Goal: Task Accomplishment & Management: Complete application form

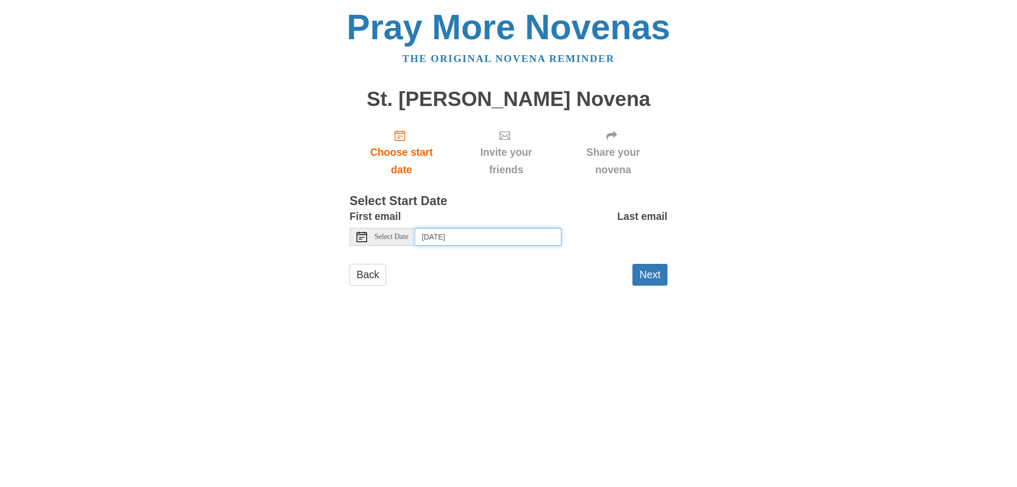
click at [445, 237] on input "[DATE]" at bounding box center [488, 237] width 146 height 18
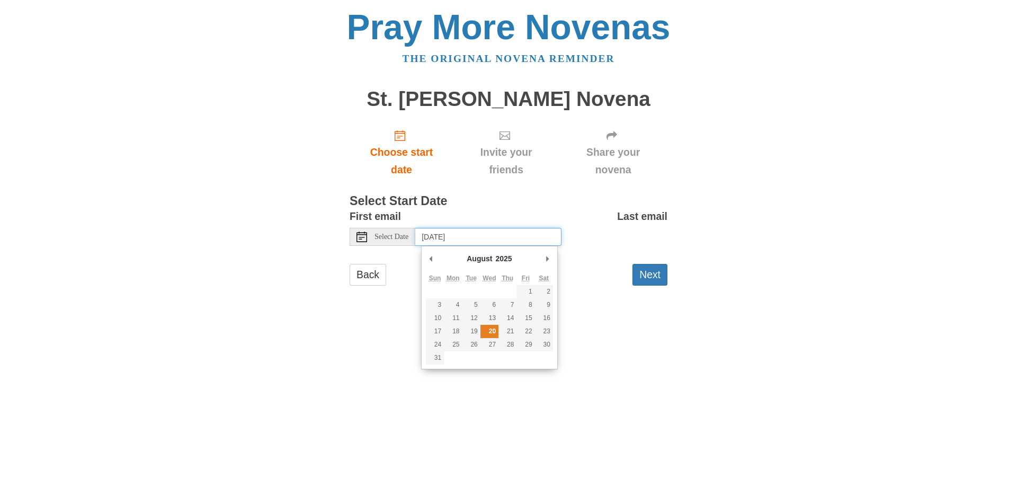
type input "[DATE]"
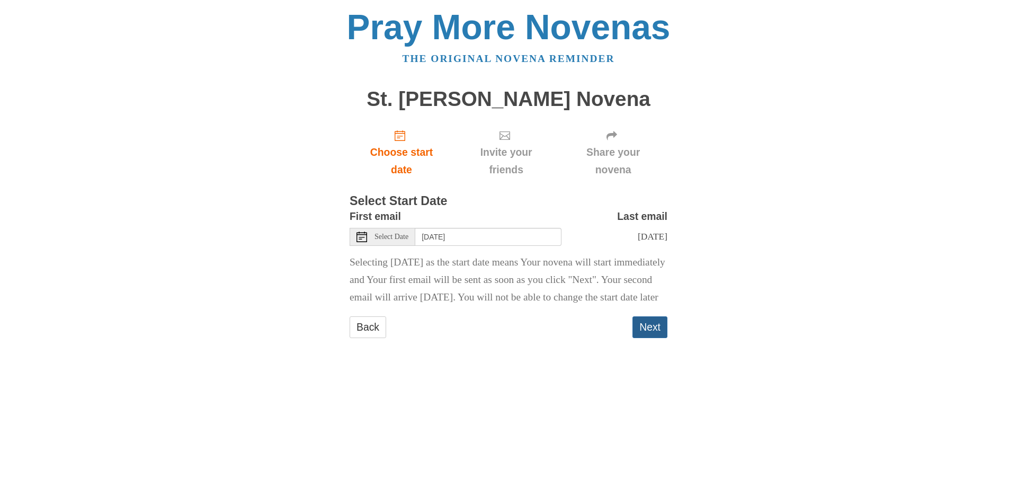
click at [657, 338] on button "Next" at bounding box center [650, 327] width 35 height 22
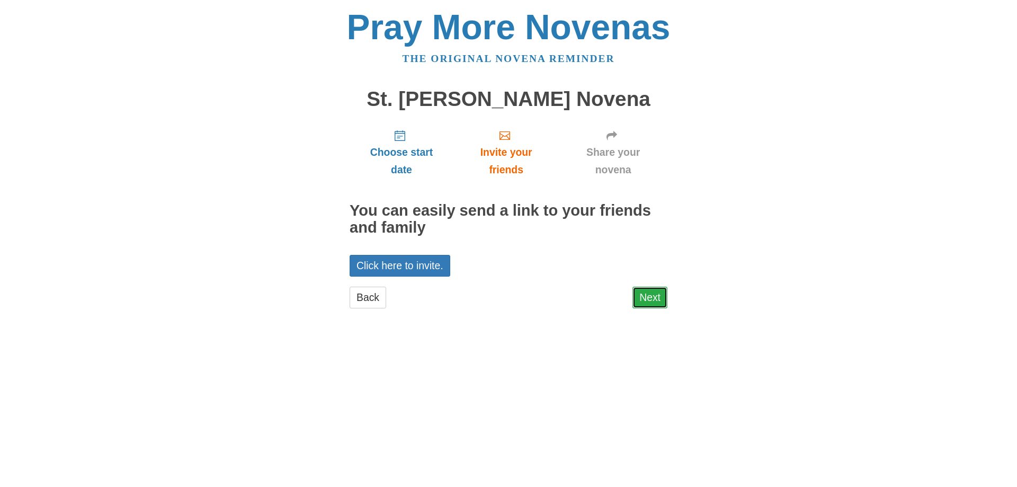
click at [644, 295] on link "Next" at bounding box center [650, 298] width 35 height 22
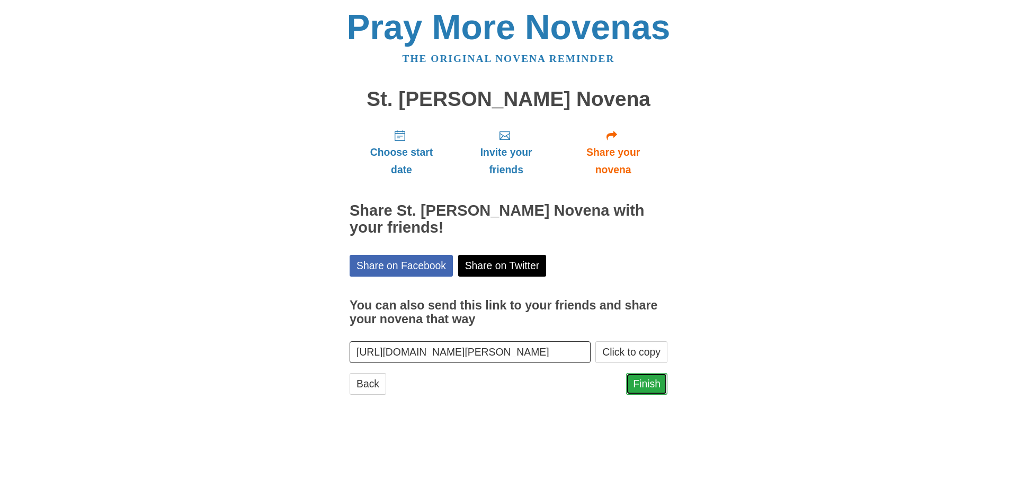
click at [659, 388] on link "Finish" at bounding box center [646, 384] width 41 height 22
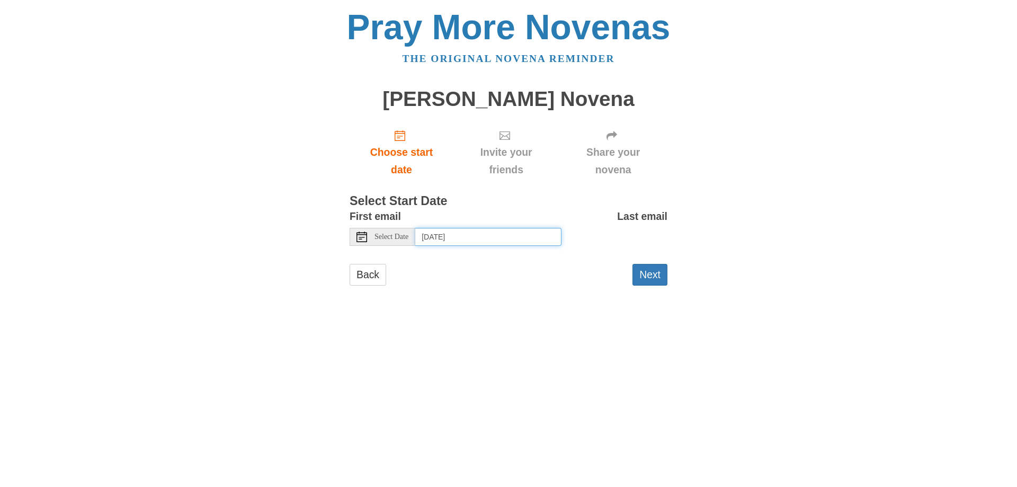
click at [477, 237] on input "Thursday, August 21st, 2025" at bounding box center [488, 237] width 146 height 18
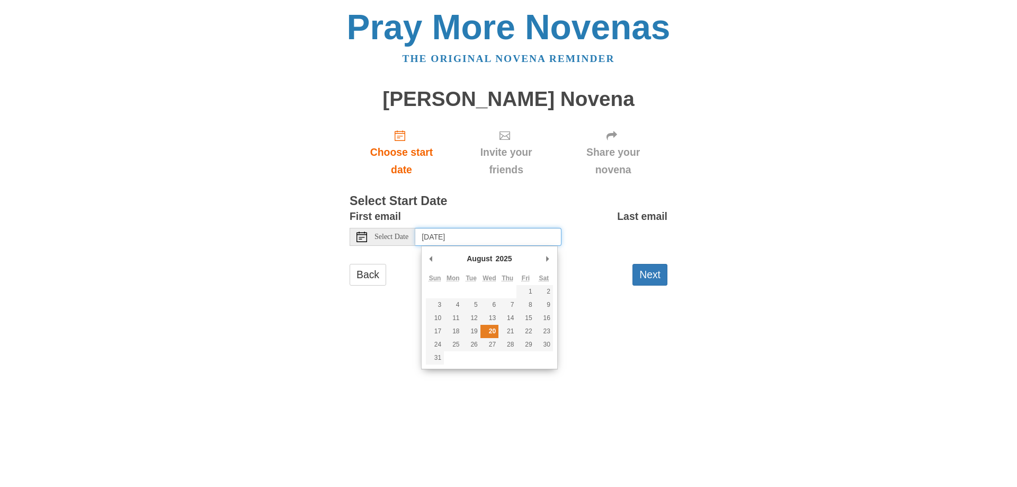
type input "Wednesday, August 20th"
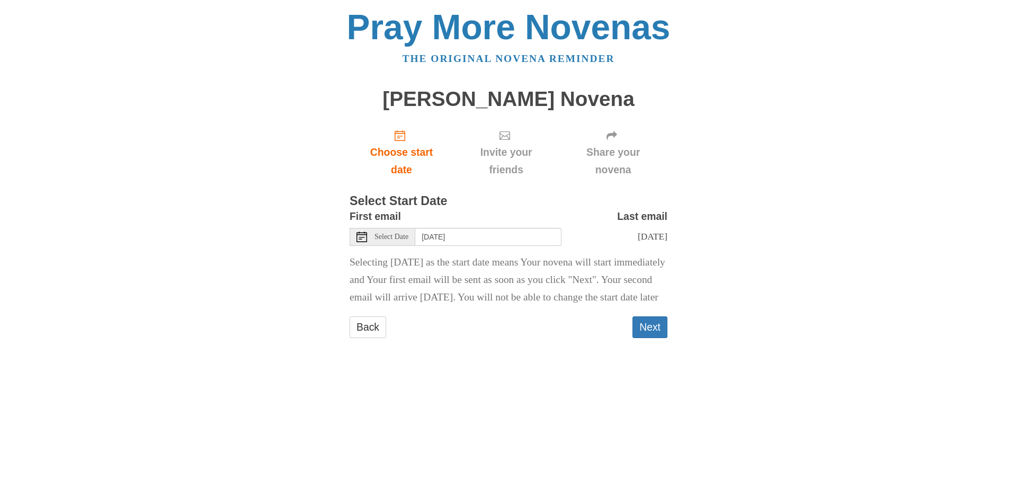
click at [669, 348] on div "Pray More Novenas The original novena reminder St. Bernard of Clairvaux Novena …" at bounding box center [509, 184] width 620 height 369
click at [651, 338] on button "Next" at bounding box center [650, 327] width 35 height 22
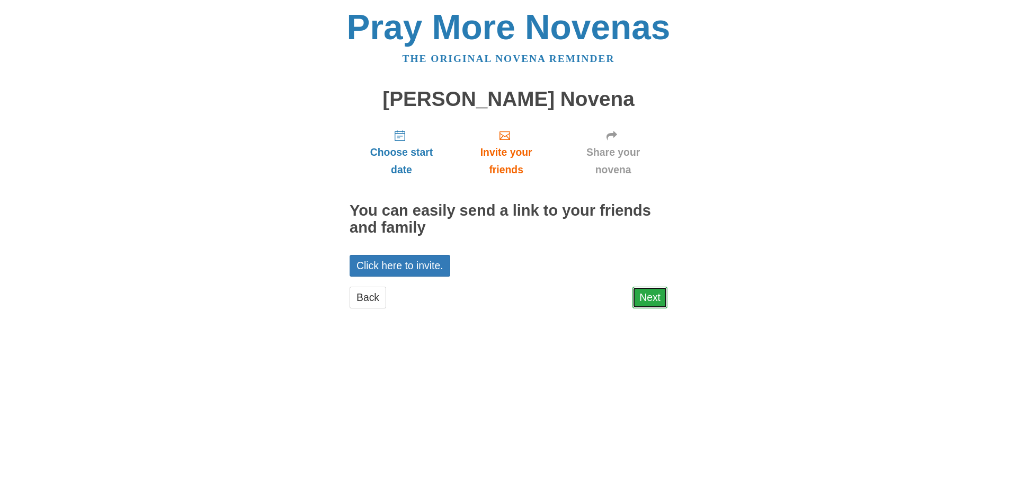
click at [658, 301] on link "Next" at bounding box center [650, 298] width 35 height 22
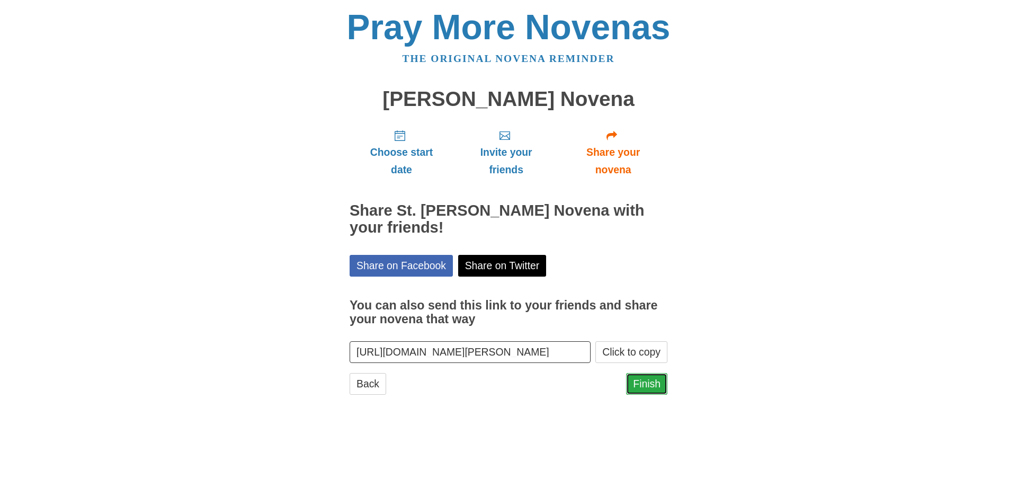
click at [659, 385] on link "Finish" at bounding box center [646, 384] width 41 height 22
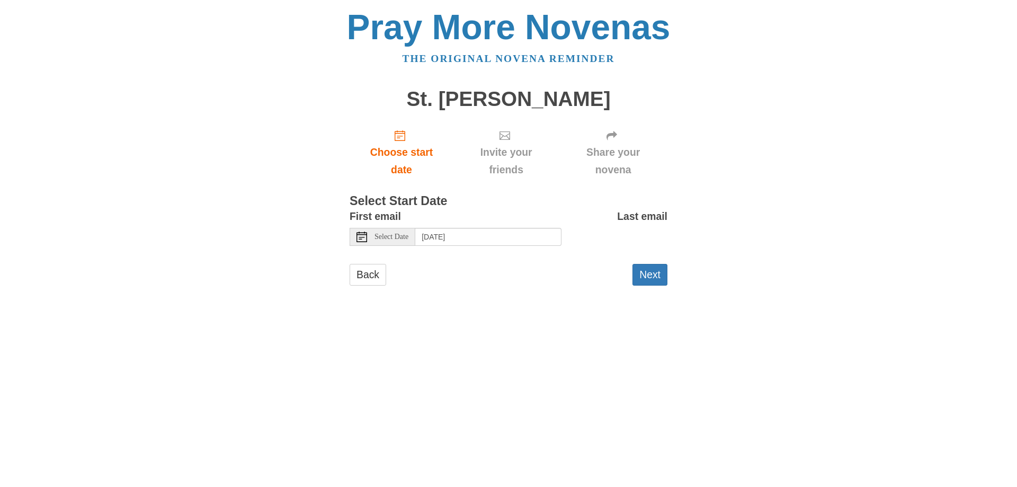
click at [408, 237] on span "Select Date" at bounding box center [392, 236] width 34 height 7
click at [475, 239] on input "Monday, October 20th" at bounding box center [488, 237] width 146 height 18
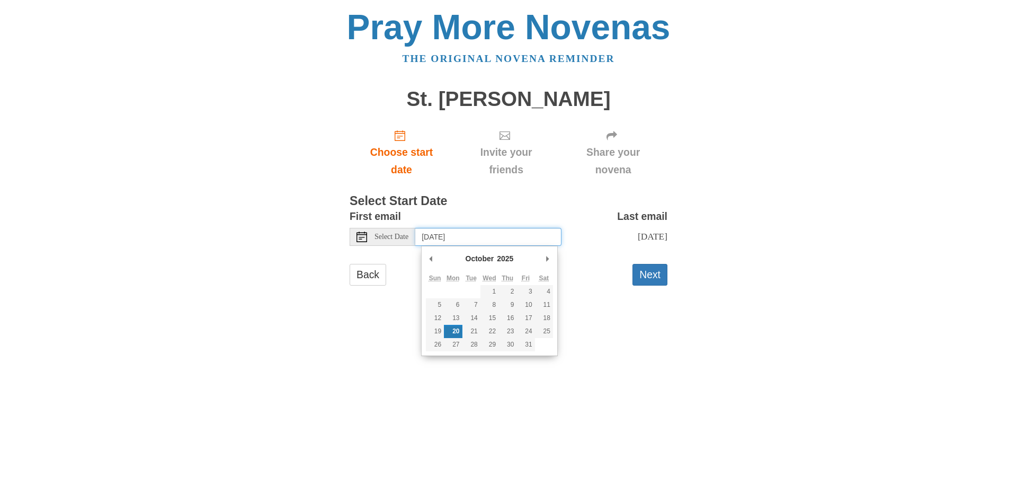
drag, startPoint x: 485, startPoint y: 229, endPoint x: 486, endPoint y: 239, distance: 10.7
click at [486, 235] on input "Monday, October 20th" at bounding box center [488, 237] width 146 height 18
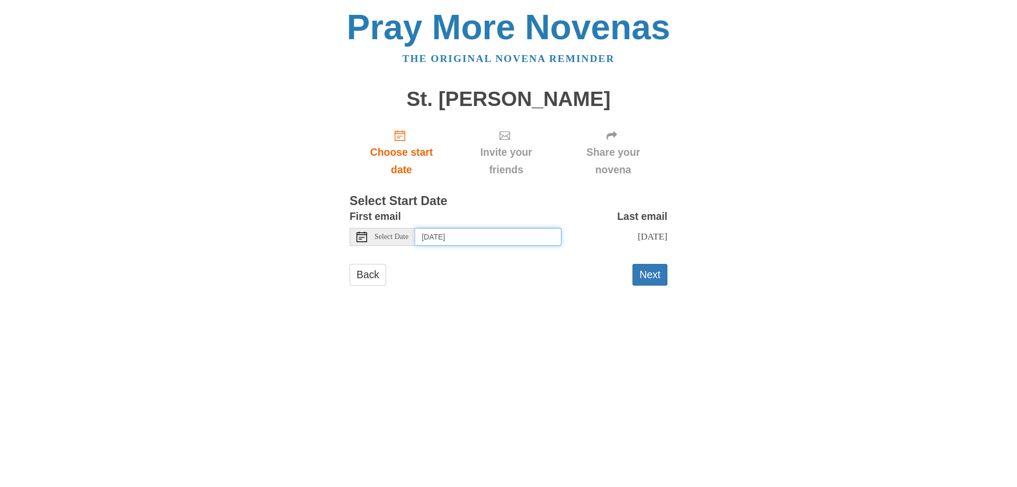
click at [476, 238] on input "Sunday, October 19th" at bounding box center [488, 237] width 146 height 18
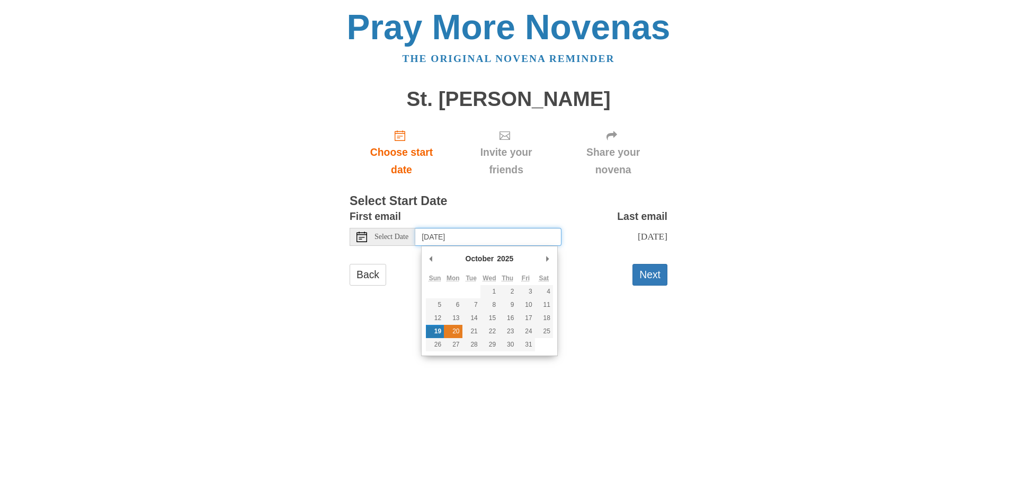
type input "Monday, October 20th"
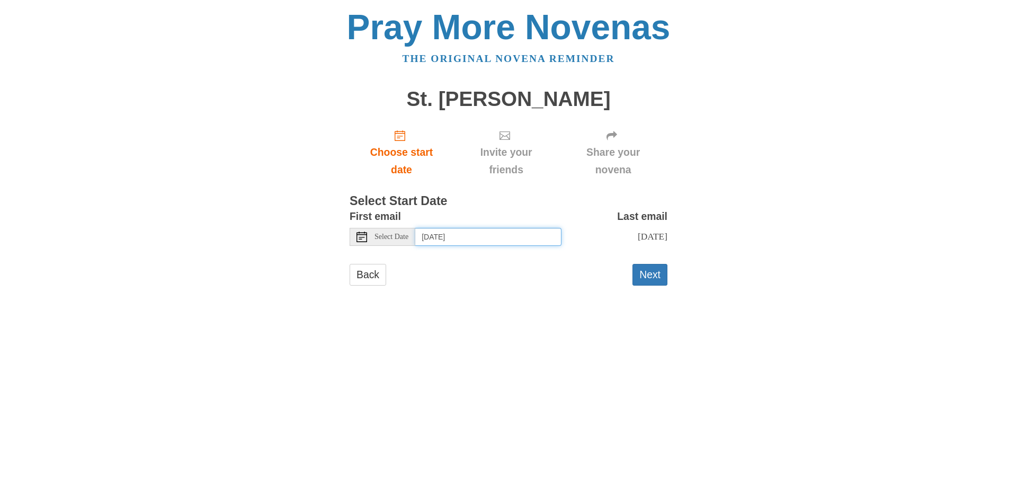
click at [427, 236] on input "Monday, October 20th" at bounding box center [488, 237] width 146 height 18
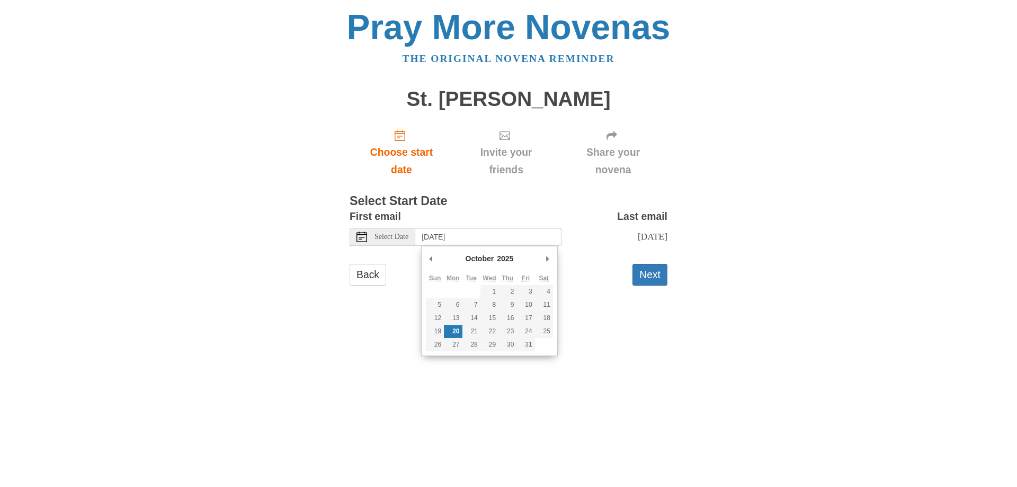
click at [496, 190] on main "St. Jude Novena Choose start date Invite your friends Share your novena Select …" at bounding box center [509, 192] width 318 height 228
click at [438, 239] on input "Monday, October 20th" at bounding box center [488, 237] width 146 height 18
click at [510, 212] on div "First email Select Date Monday, October 20th" at bounding box center [456, 227] width 212 height 38
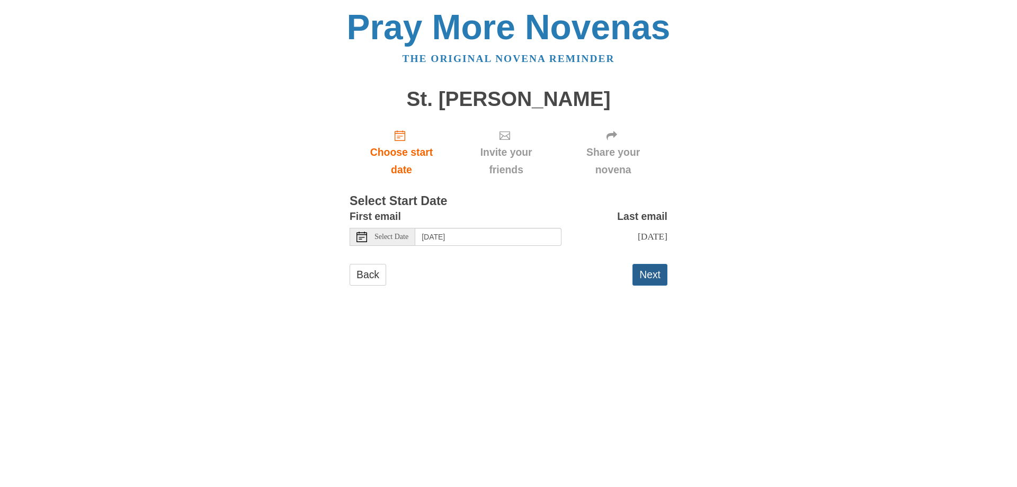
click at [646, 286] on button "Next" at bounding box center [650, 275] width 35 height 22
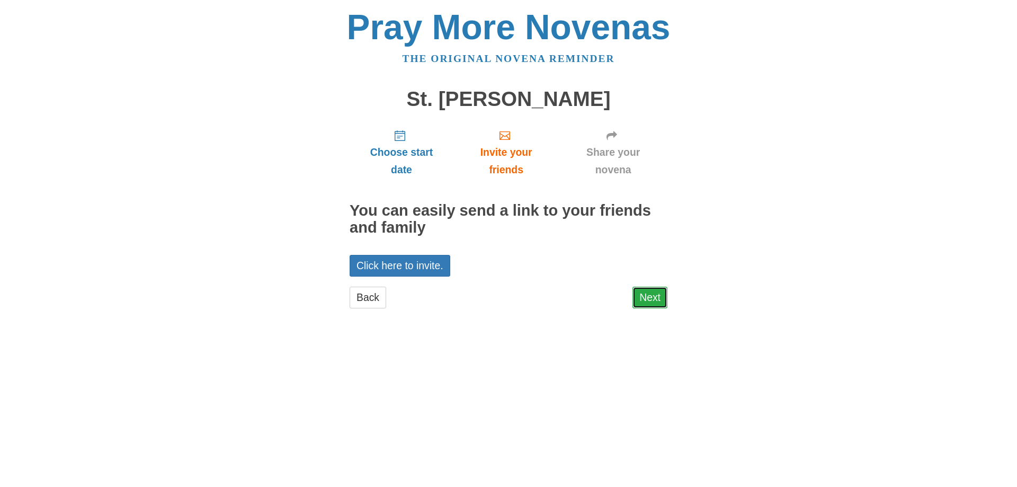
click at [654, 298] on link "Next" at bounding box center [650, 298] width 35 height 22
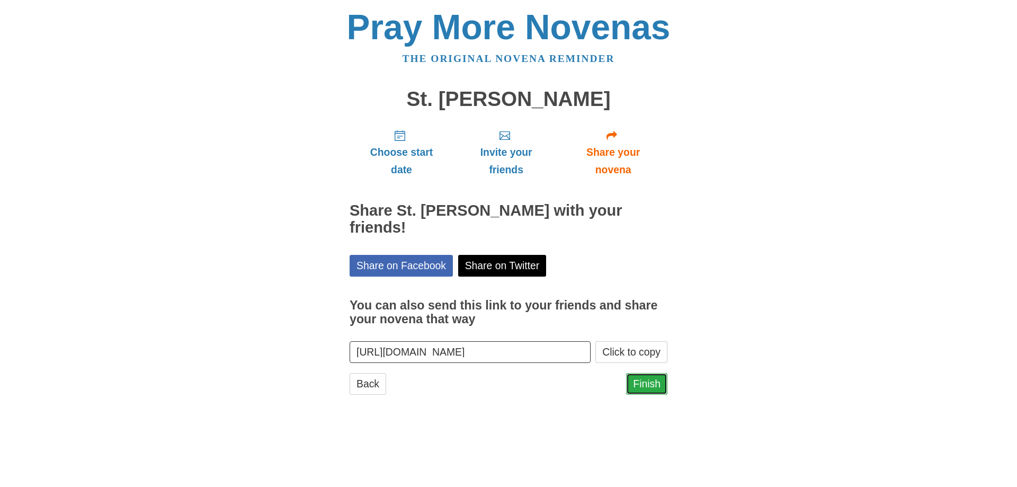
click at [638, 373] on link "Finish" at bounding box center [646, 384] width 41 height 22
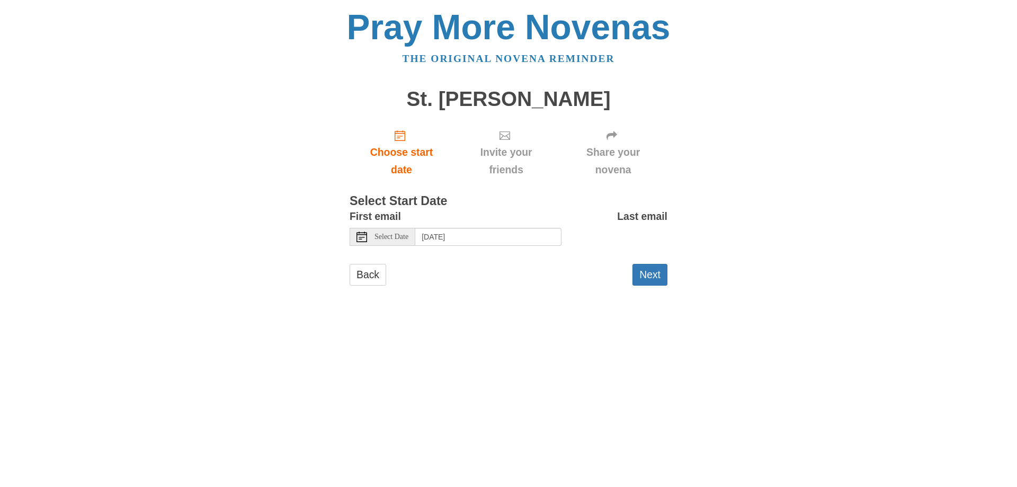
click at [414, 239] on div "Select Date" at bounding box center [383, 237] width 66 height 18
click at [408, 237] on span "Select Date" at bounding box center [392, 236] width 34 height 7
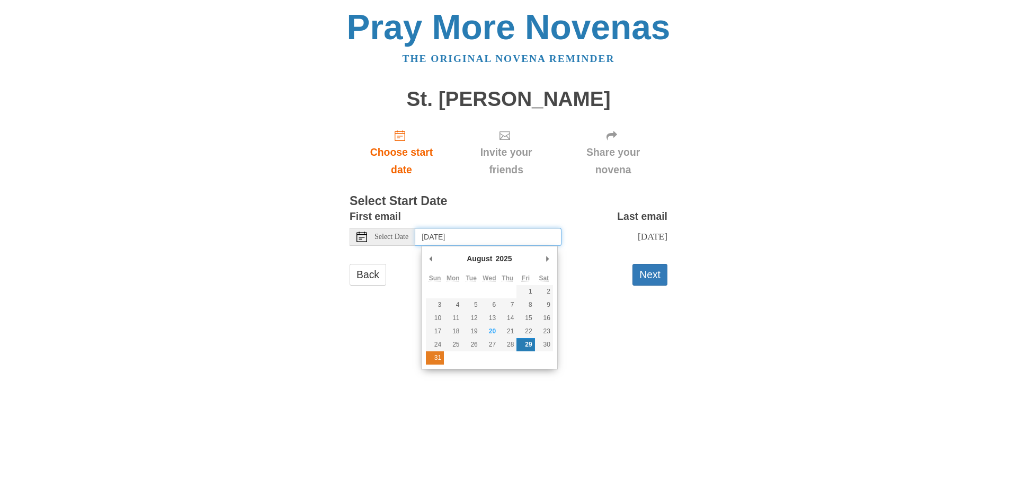
type input "Sunday, August 31st"
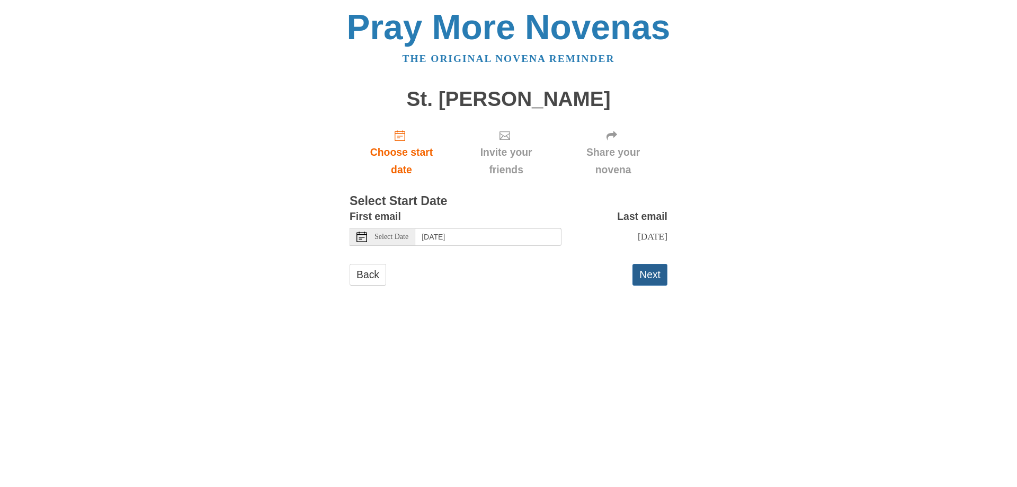
click at [657, 285] on button "Next" at bounding box center [650, 275] width 35 height 22
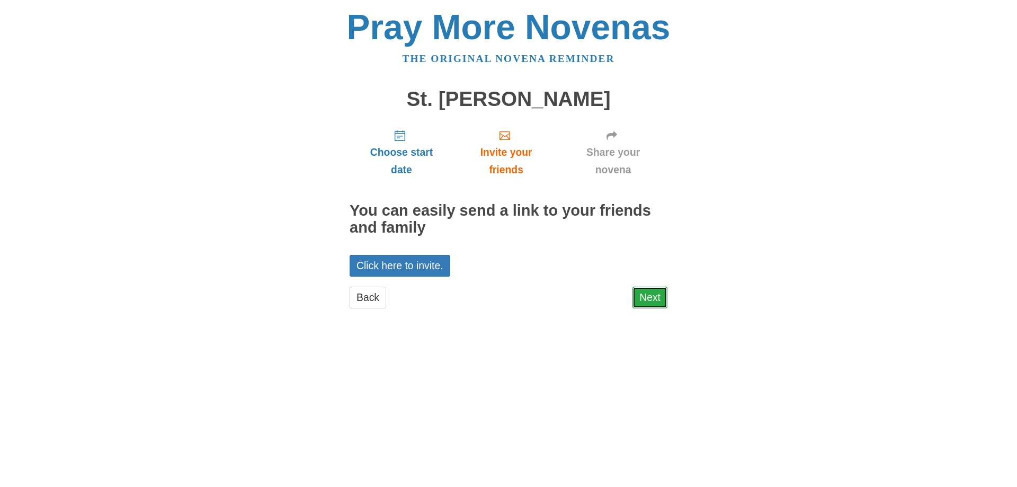
click at [656, 299] on link "Next" at bounding box center [650, 298] width 35 height 22
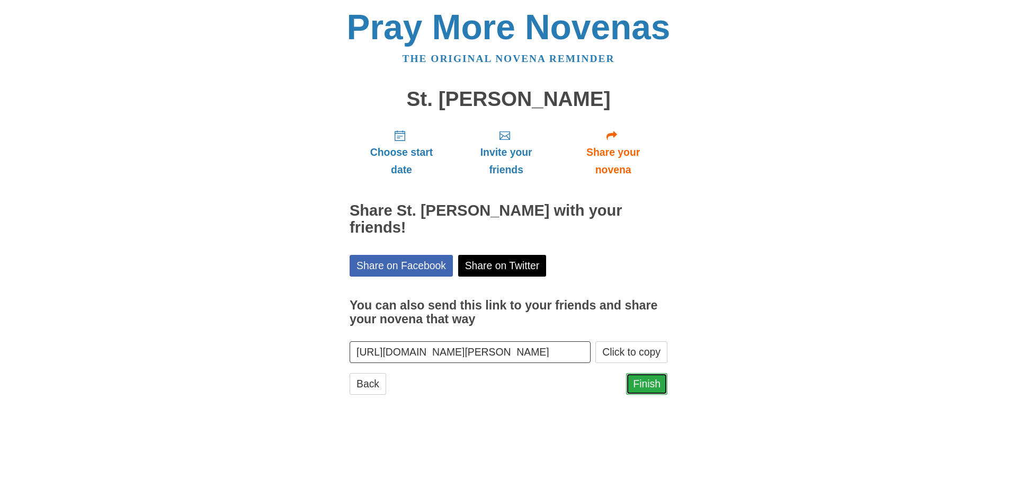
click at [663, 373] on link "Finish" at bounding box center [646, 384] width 41 height 22
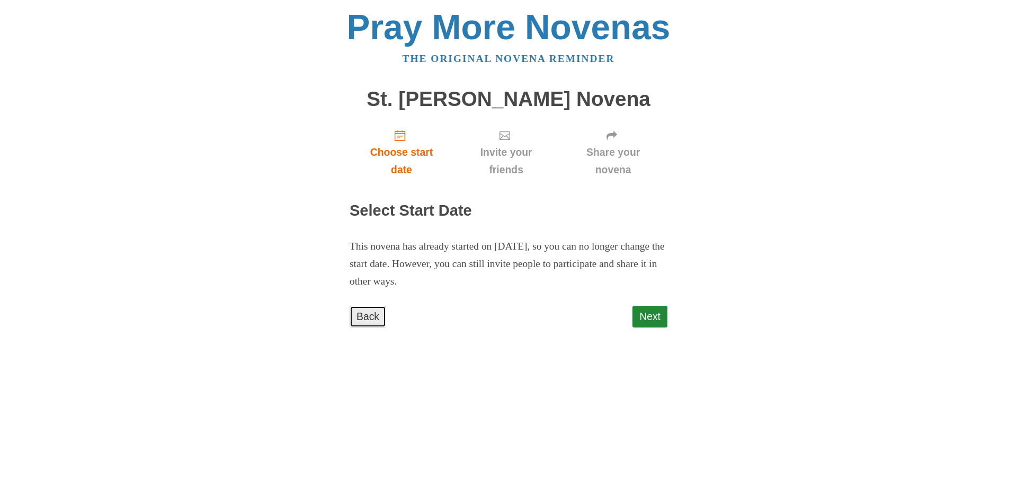
click at [372, 316] on link "Back" at bounding box center [368, 317] width 37 height 22
